Goal: Information Seeking & Learning: Learn about a topic

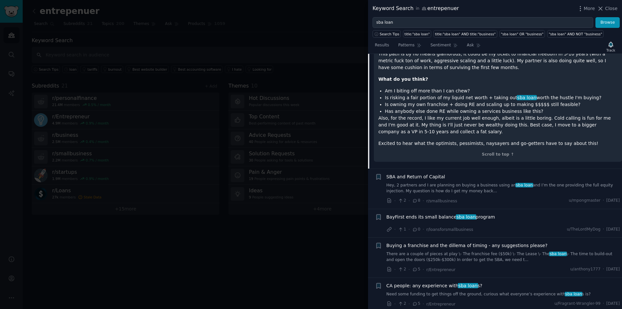
scroll to position [319, 0]
drag, startPoint x: 16, startPoint y: 52, endPoint x: 41, endPoint y: 38, distance: 28.7
click at [16, 52] on div at bounding box center [311, 154] width 622 height 309
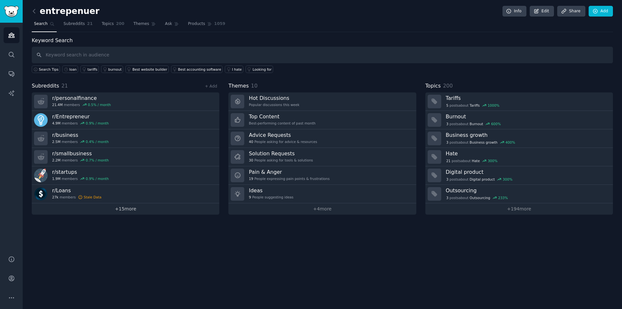
click at [121, 208] on link "+ 15 more" at bounding box center [126, 208] width 188 height 11
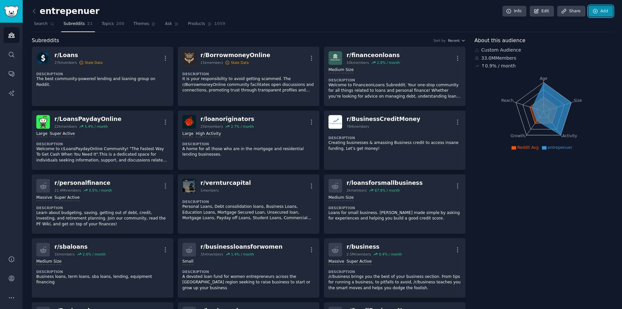
click at [608, 14] on link "Add" at bounding box center [601, 11] width 24 height 11
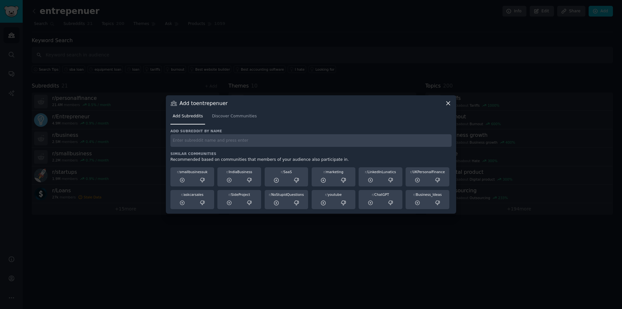
click at [450, 102] on icon at bounding box center [448, 103] width 4 height 4
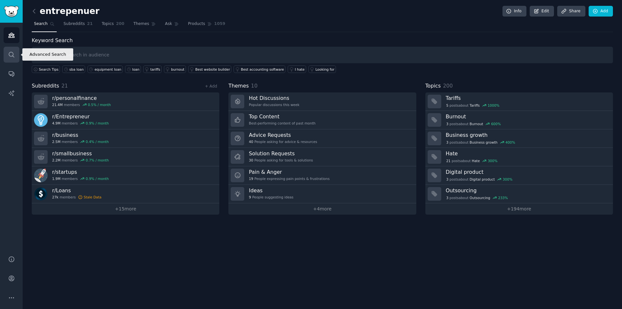
click at [10, 54] on icon "Sidebar" at bounding box center [11, 54] width 7 height 7
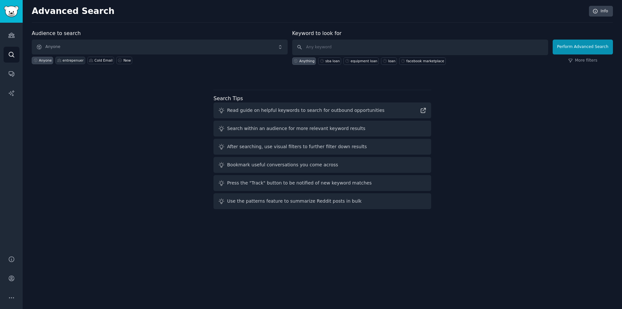
click at [65, 59] on div "entrepenuer" at bounding box center [73, 60] width 21 height 5
type input "loan"
click button "Perform Advanced Search" at bounding box center [583, 47] width 60 height 15
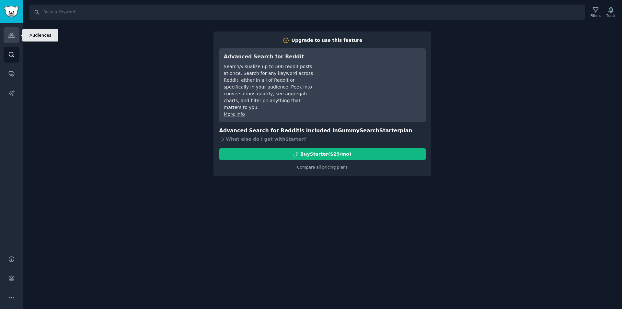
click at [10, 32] on icon "Sidebar" at bounding box center [11, 35] width 7 height 7
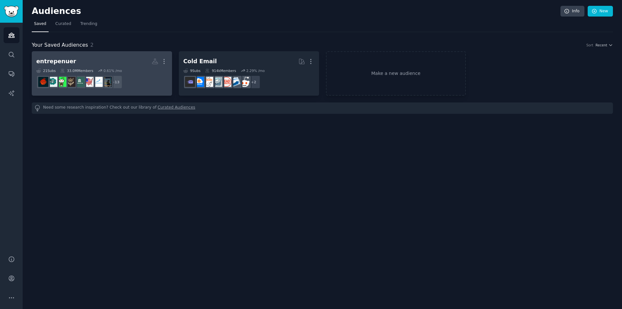
click at [114, 59] on h2 "entrepenuer More" at bounding box center [101, 61] width 131 height 11
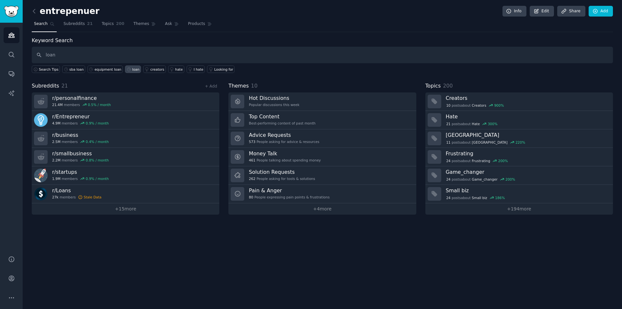
type input "loan"
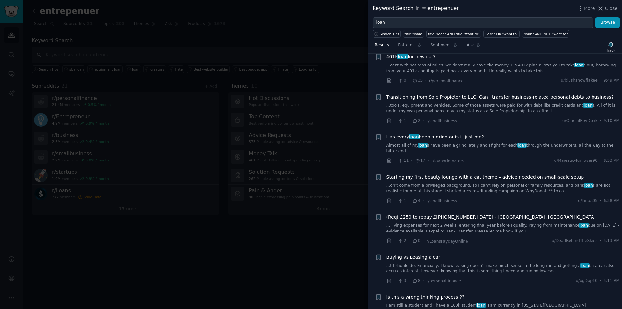
scroll to position [65, 0]
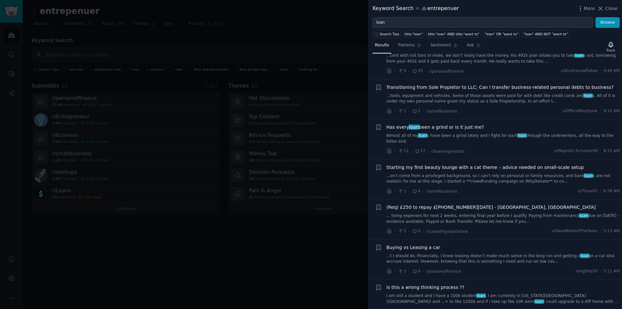
click at [475, 131] on div "Has every loan been a grind or is it just me? Almost all of my loan s have been…" at bounding box center [504, 134] width 234 height 20
click at [471, 137] on link "Almost all of my loan s have been a grind lately and I fight for each loan thro…" at bounding box center [504, 138] width 234 height 11
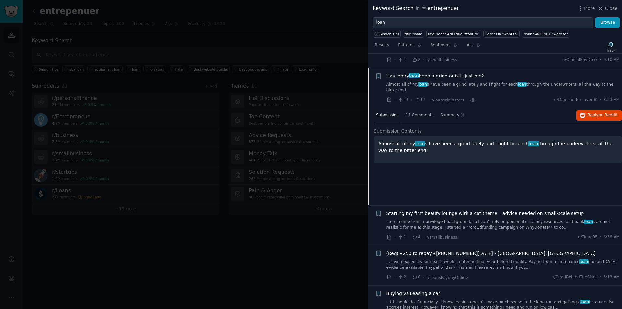
scroll to position [130, 0]
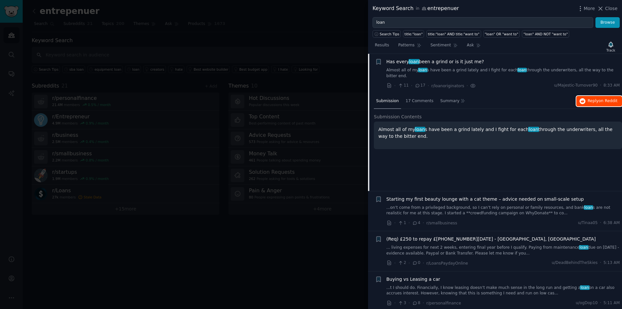
click at [612, 99] on span "on Reddit" at bounding box center [608, 101] width 19 height 5
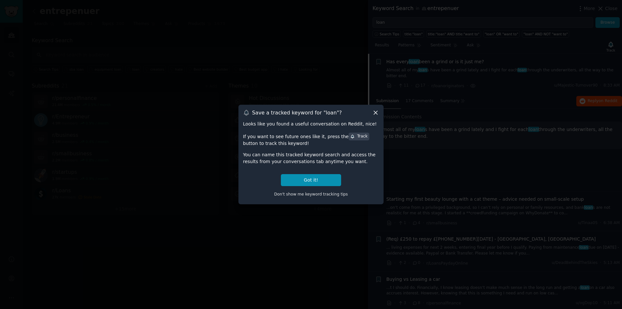
click at [378, 111] on icon at bounding box center [375, 112] width 7 height 7
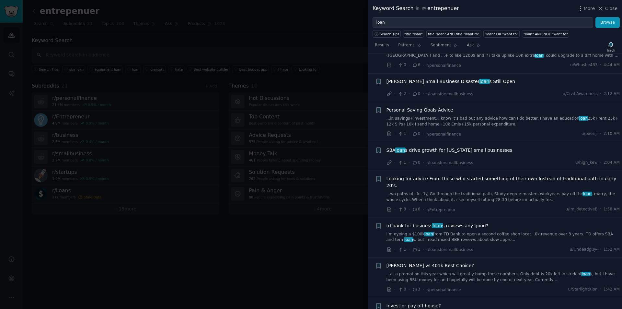
scroll to position [454, 0]
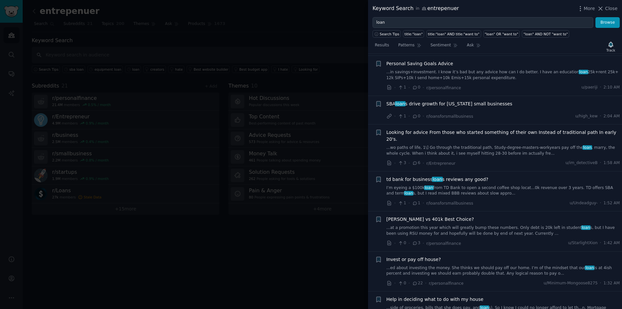
click at [423, 100] on span "SBA loan s drive growth for [US_STATE] small businesses" at bounding box center [450, 103] width 126 height 7
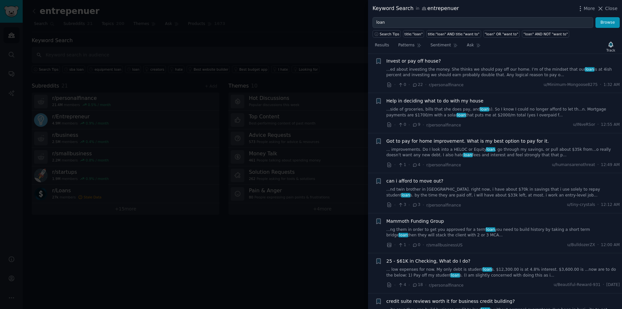
scroll to position [458, 0]
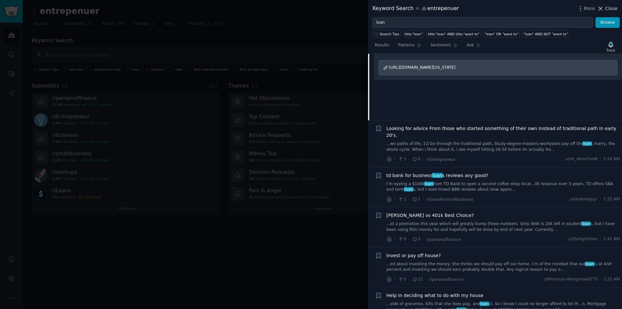
click at [612, 10] on span "Close" at bounding box center [611, 8] width 12 height 7
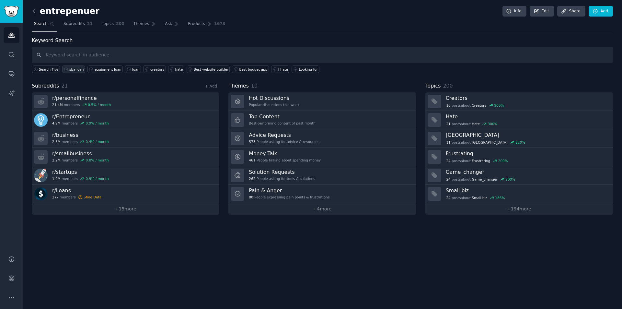
click at [69, 68] on div "sba loan" at bounding box center [76, 69] width 14 height 5
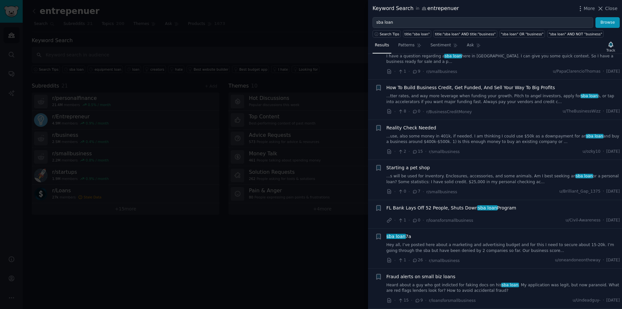
scroll to position [454, 0]
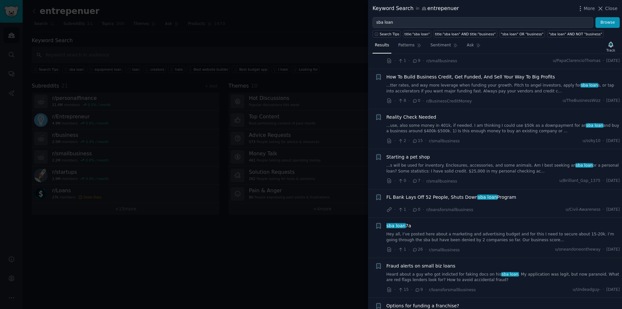
drag, startPoint x: 613, startPoint y: 10, endPoint x: 121, endPoint y: 56, distance: 494.0
click at [613, 10] on span "Close" at bounding box center [611, 8] width 12 height 7
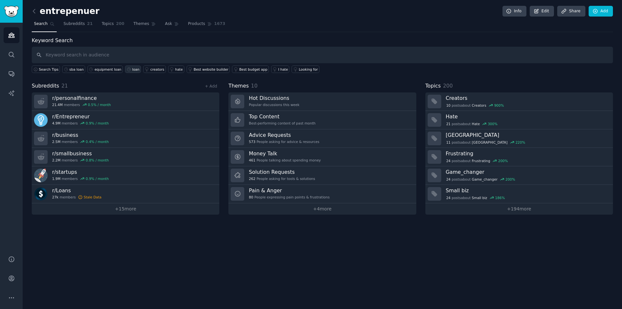
click at [132, 68] on div "loan" at bounding box center [135, 69] width 7 height 5
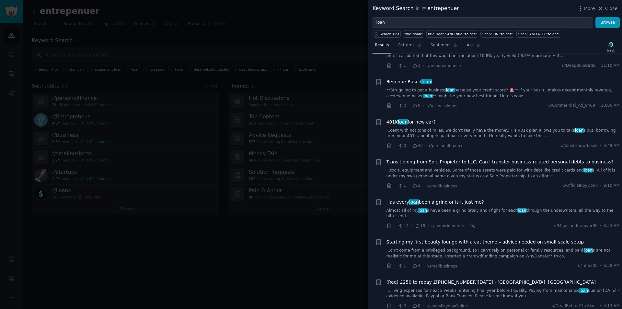
scroll to position [32, 0]
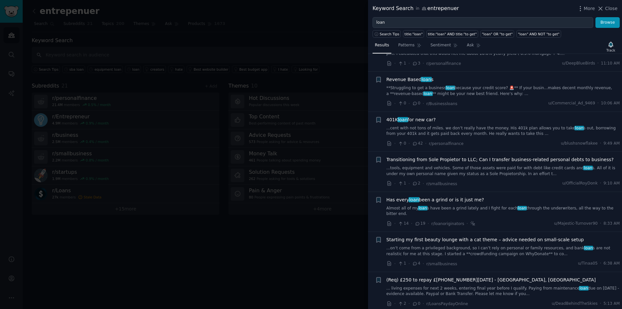
click at [454, 87] on link "**Struggling to get a business loan because your credit score? 🚨** If your busi…" at bounding box center [504, 90] width 234 height 11
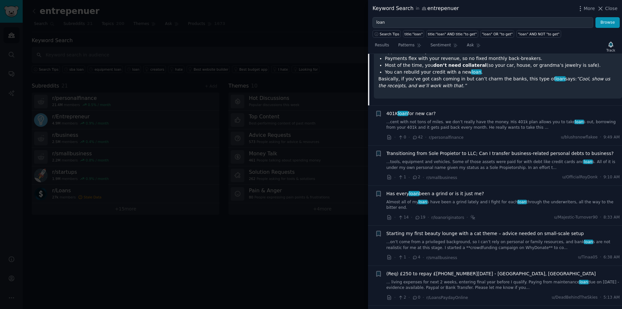
scroll to position [180, 0]
click at [448, 149] on span "Transitioning from Sole Propietor to LLC; Can I transfer business-related perso…" at bounding box center [500, 152] width 227 height 7
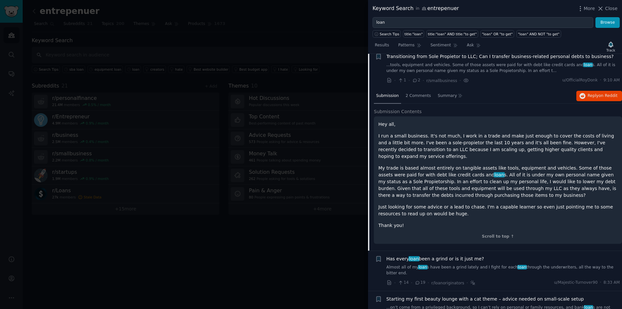
scroll to position [130, 0]
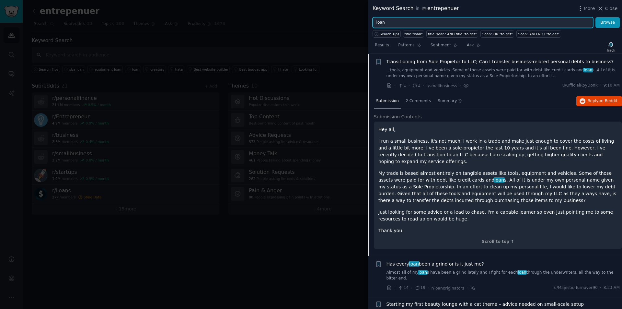
click at [407, 23] on input "loan" at bounding box center [483, 22] width 221 height 11
type input "mca loan"
click at [596, 17] on button "Browse" at bounding box center [608, 22] width 24 height 11
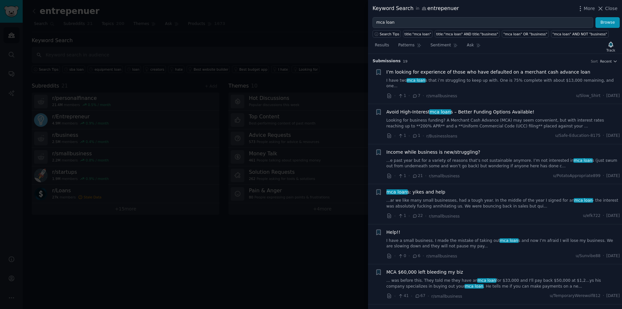
click at [480, 76] on div "I’m looking for experience of those who have defaulted on a merchant cash advan…" at bounding box center [504, 79] width 234 height 20
click at [484, 81] on link "I have two mca loan s that i’m struggling to keep up with. One is 75% complete …" at bounding box center [504, 83] width 234 height 11
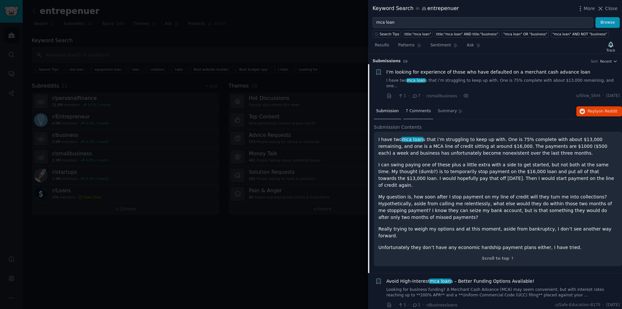
click at [412, 104] on div "7 Comments" at bounding box center [418, 112] width 30 height 16
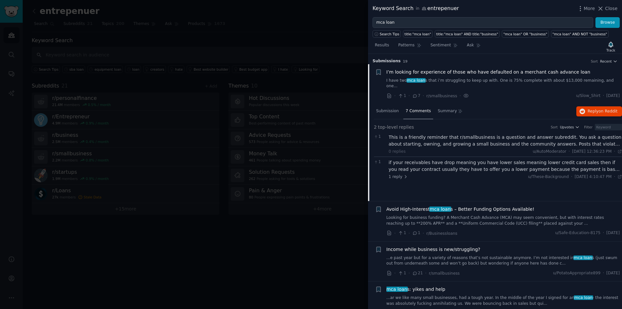
click at [454, 74] on span "I’m looking for experience of those who have defaulted on a merchant cash advan…" at bounding box center [489, 72] width 204 height 7
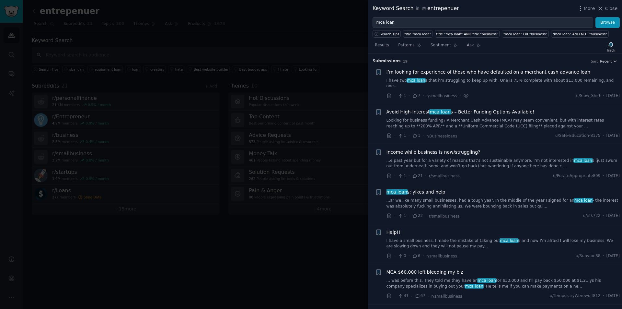
scroll to position [10, 0]
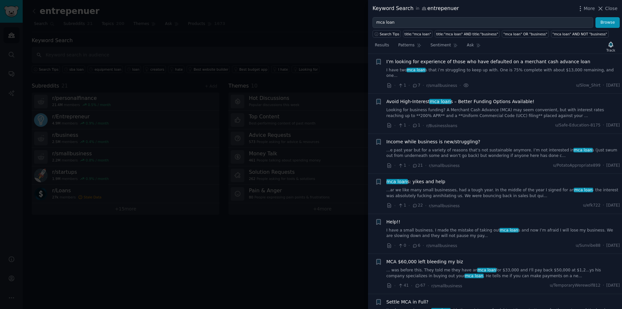
click at [455, 71] on link "I have two mca loan s that i’m struggling to keep up with. One is 75% complete …" at bounding box center [504, 72] width 234 height 11
